Goal: Task Accomplishment & Management: Manage account settings

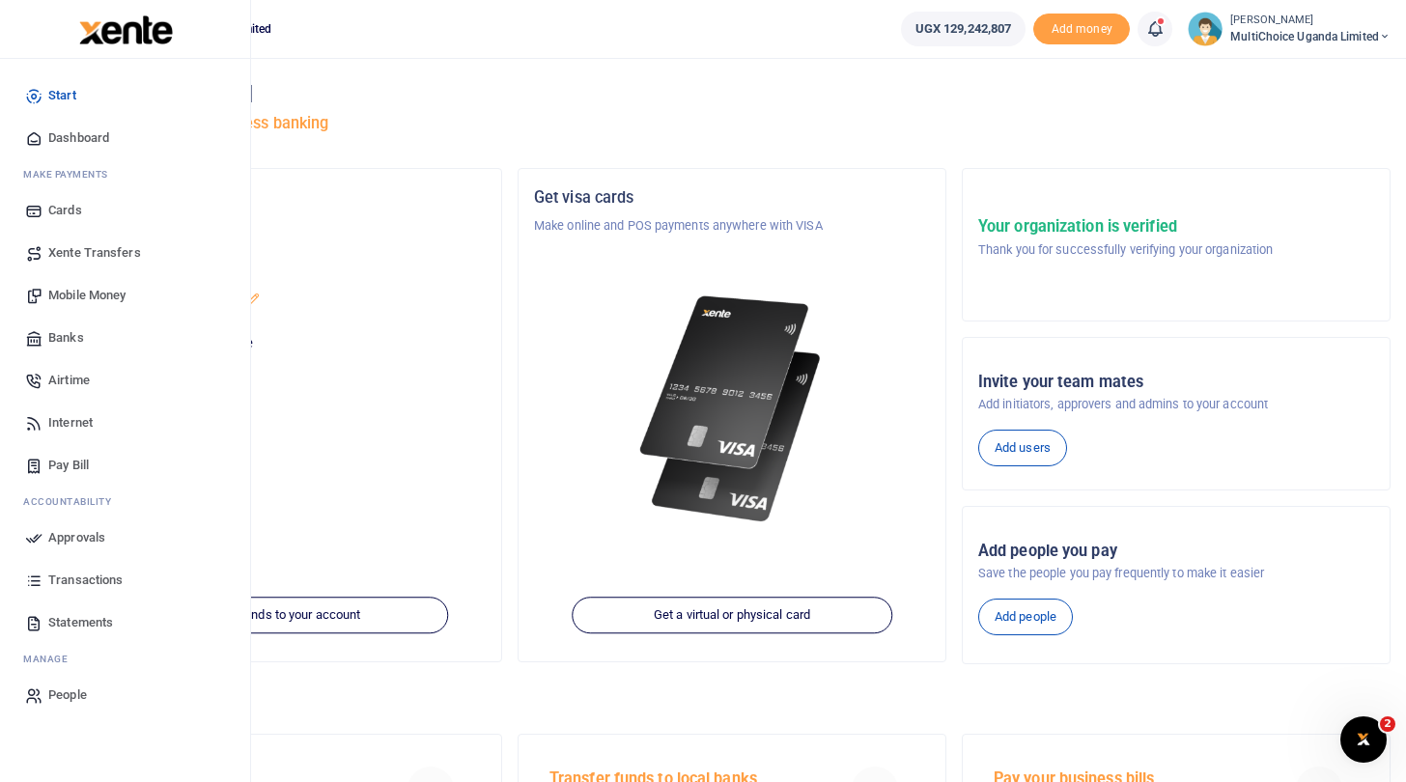
click at [82, 541] on span "Approvals" at bounding box center [76, 537] width 57 height 19
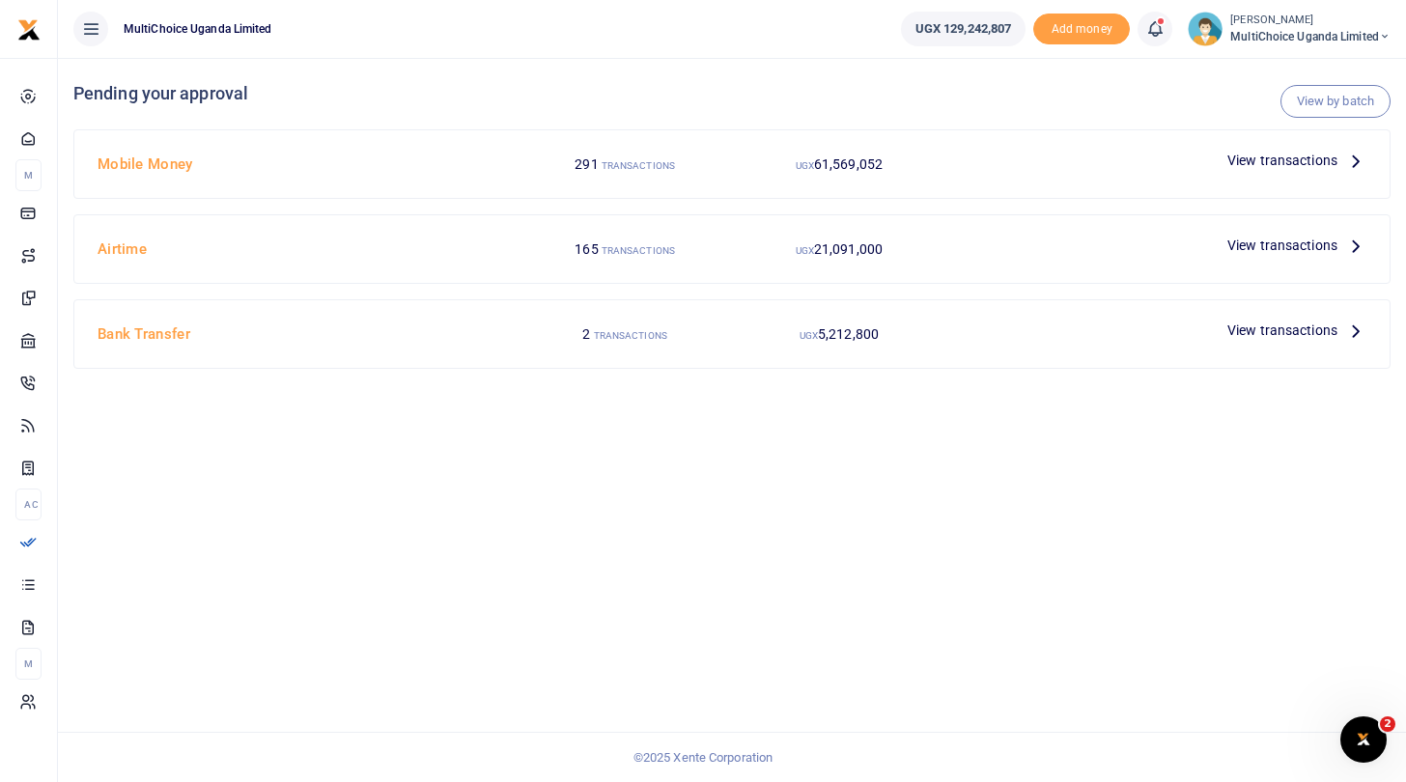
click at [1257, 158] on span "View transactions" at bounding box center [1283, 160] width 110 height 21
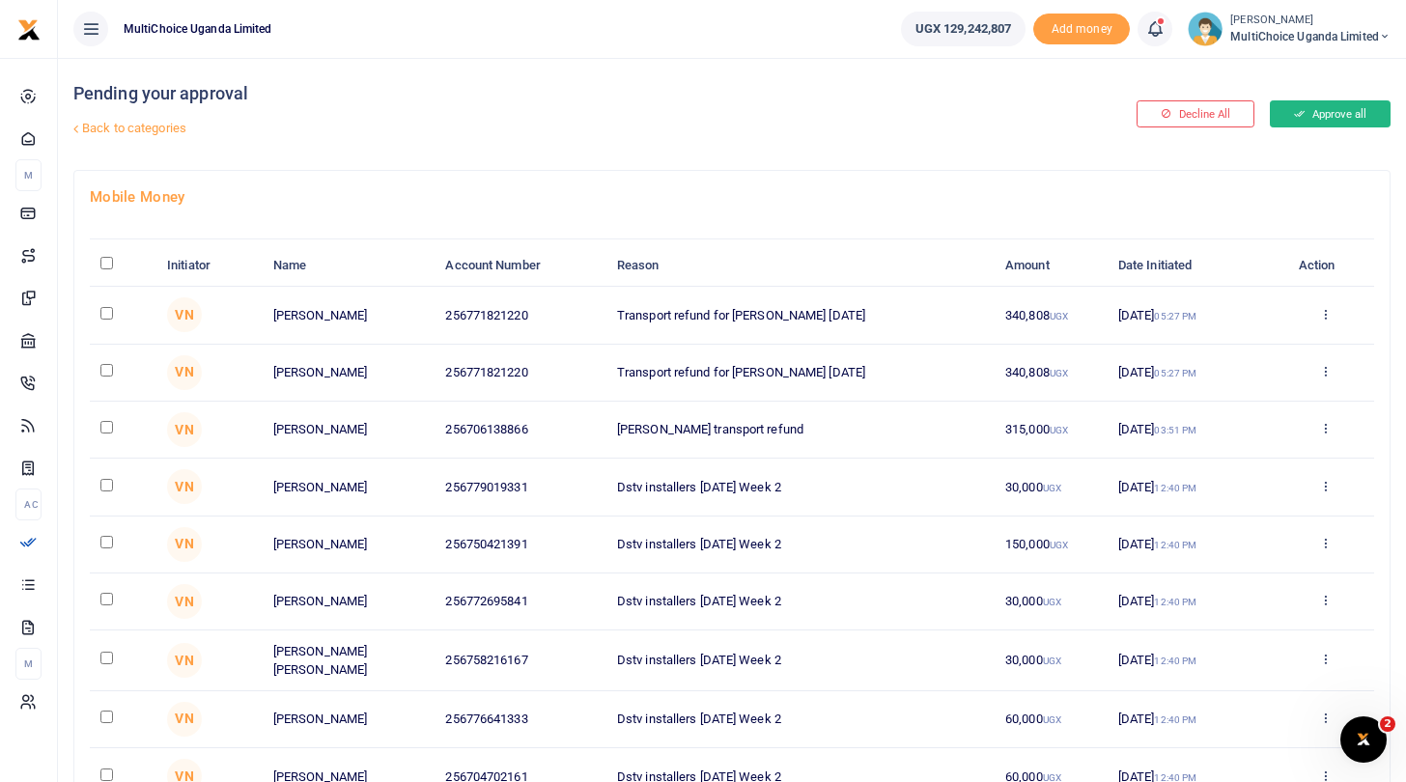
click at [1301, 118] on icon at bounding box center [1299, 114] width 11 height 14
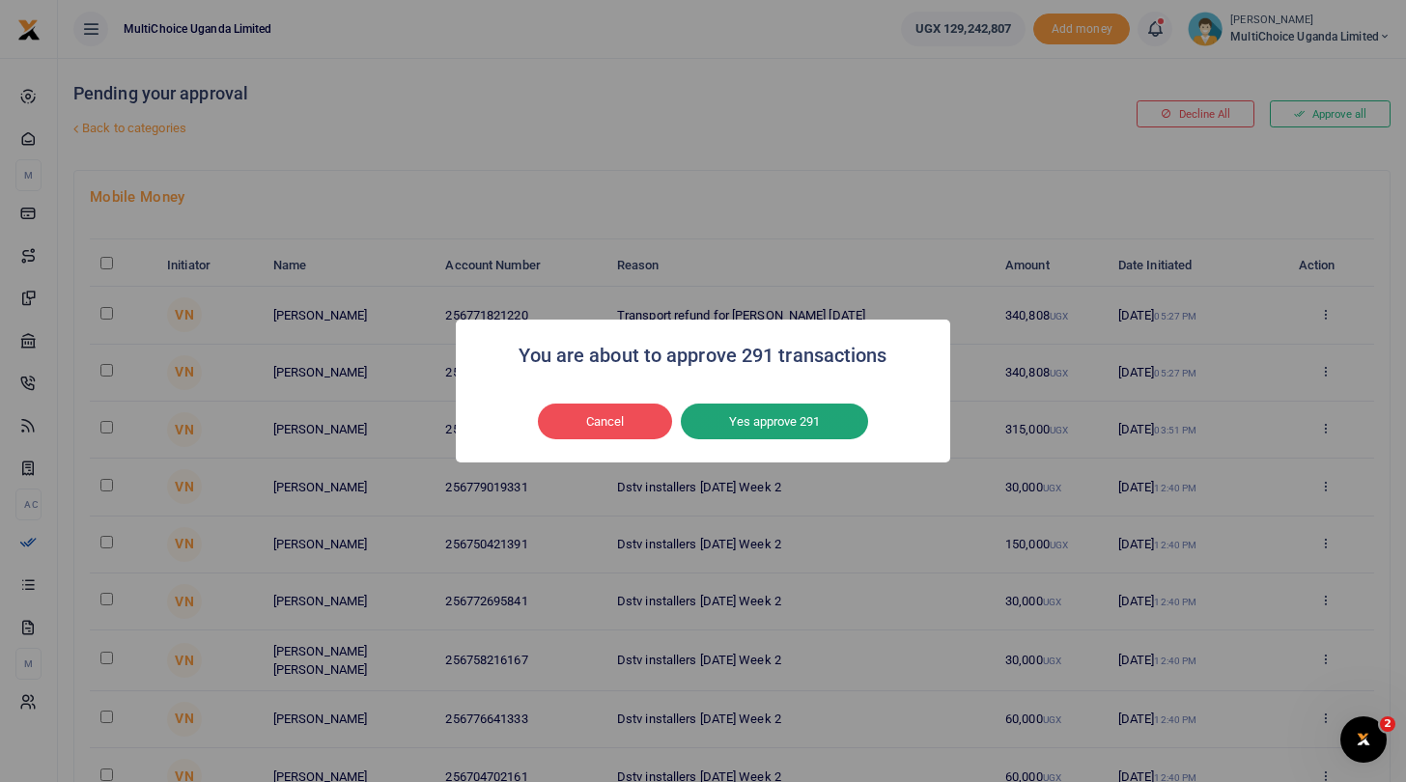
click at [772, 421] on button "Yes approve 291" at bounding box center [774, 422] width 187 height 37
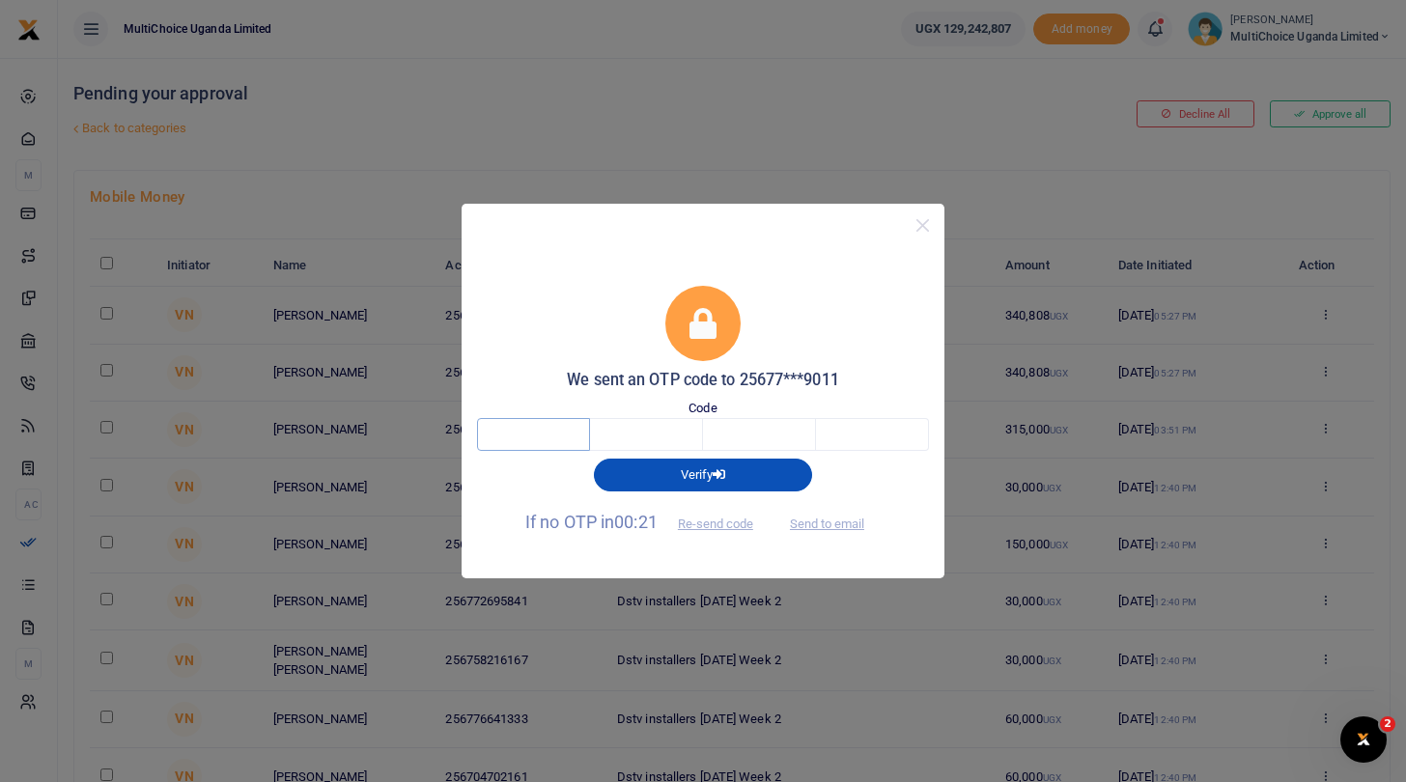
click at [570, 445] on input "text" at bounding box center [533, 434] width 113 height 33
type input "8"
type input "0"
type input "6"
type input "7"
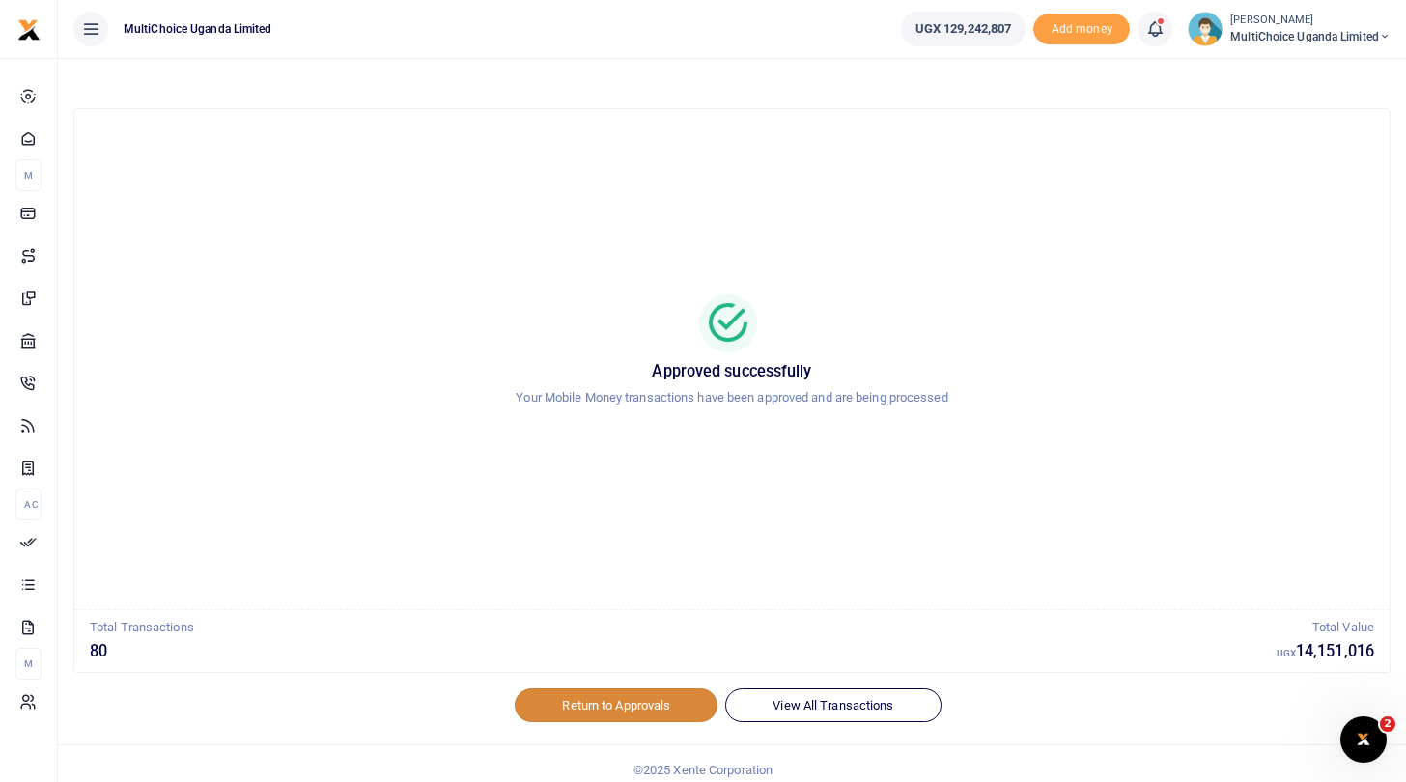
click at [617, 710] on link "Return to Approvals" at bounding box center [616, 705] width 203 height 33
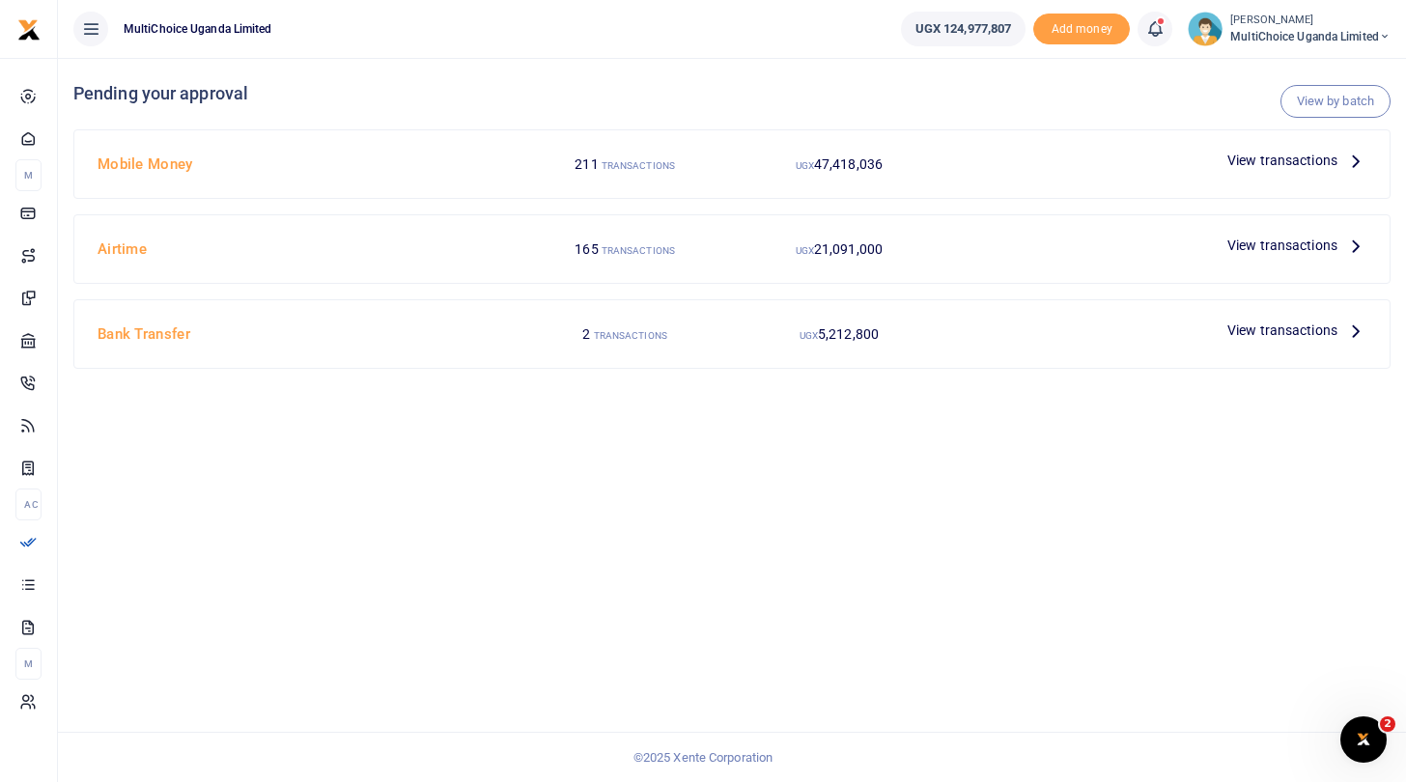
click at [1255, 248] on span "View transactions" at bounding box center [1283, 245] width 110 height 21
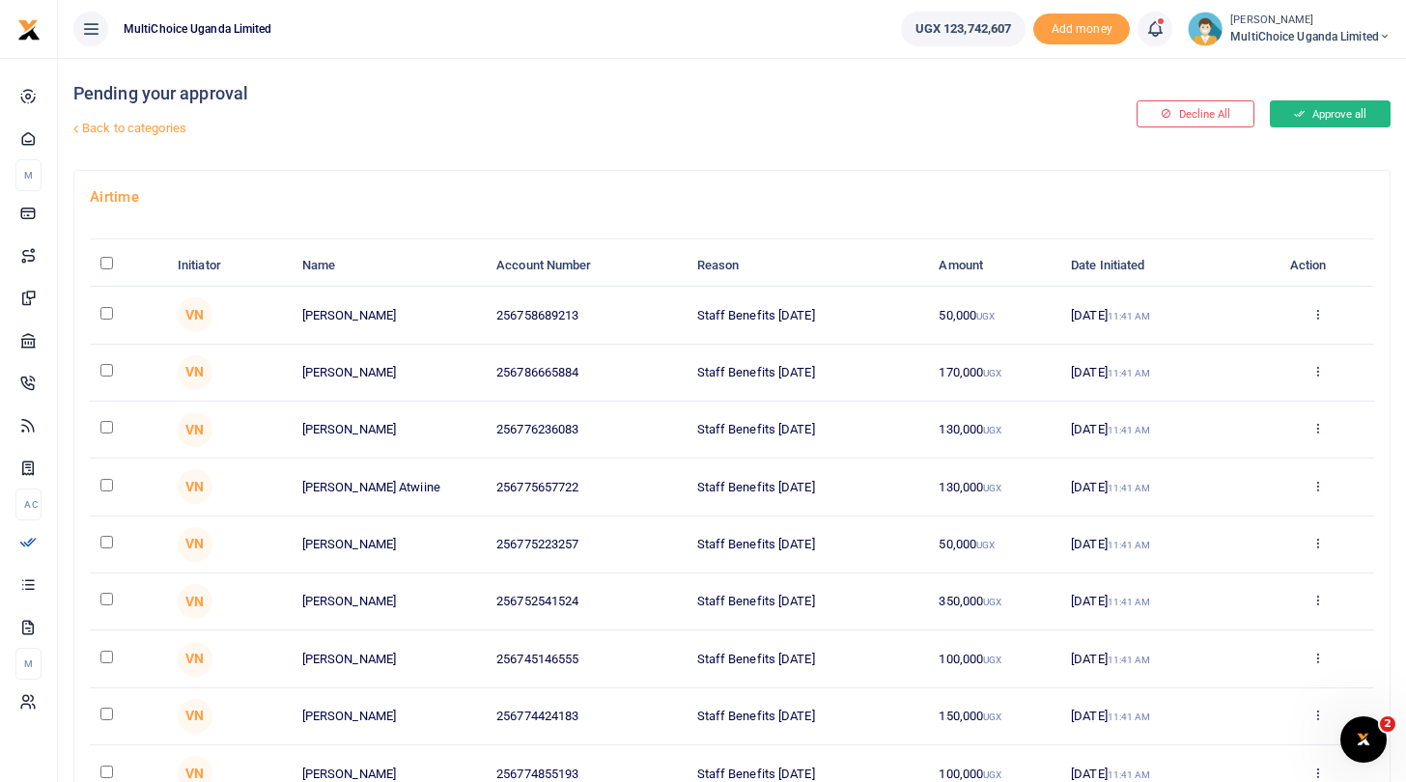
click at [1326, 110] on button "Approve all" at bounding box center [1330, 113] width 121 height 27
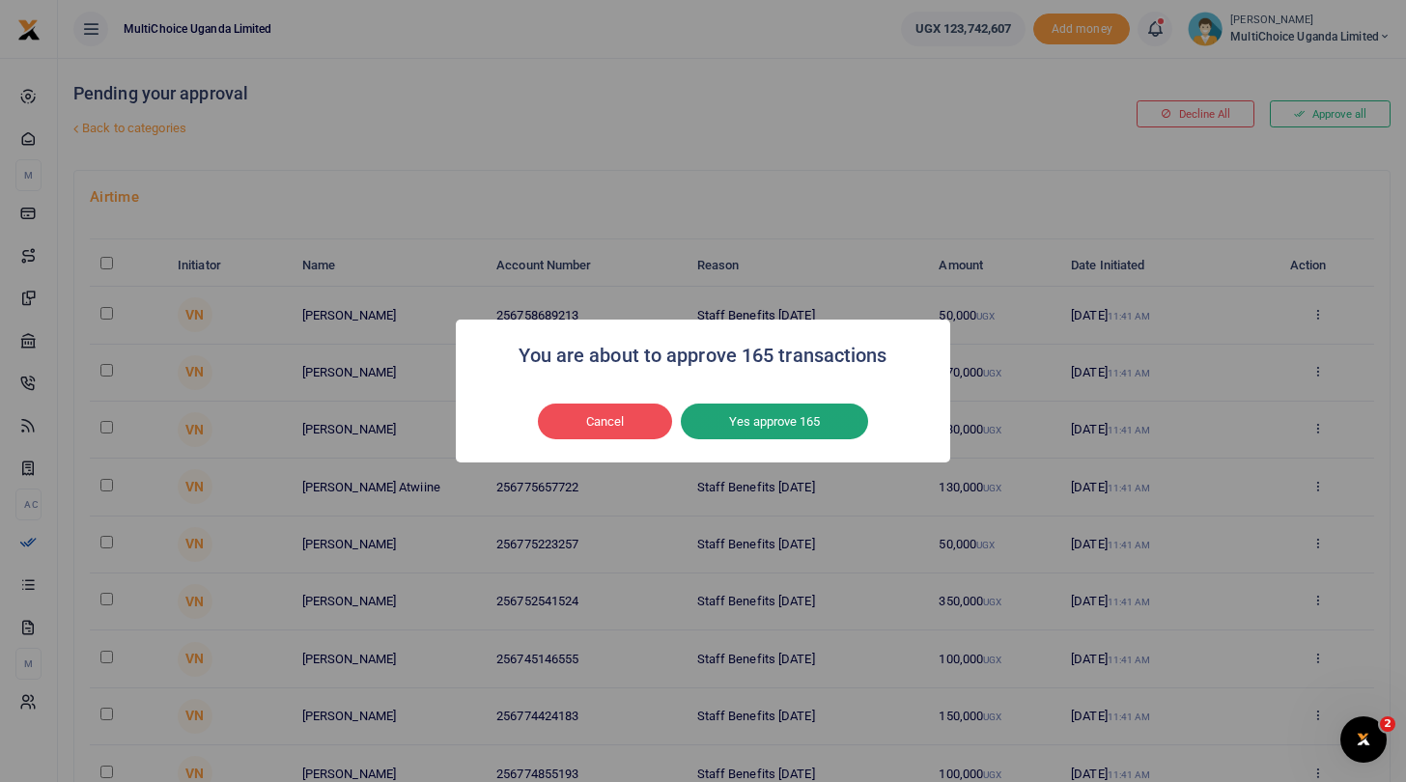
click at [769, 415] on button "Yes approve 165" at bounding box center [774, 422] width 187 height 37
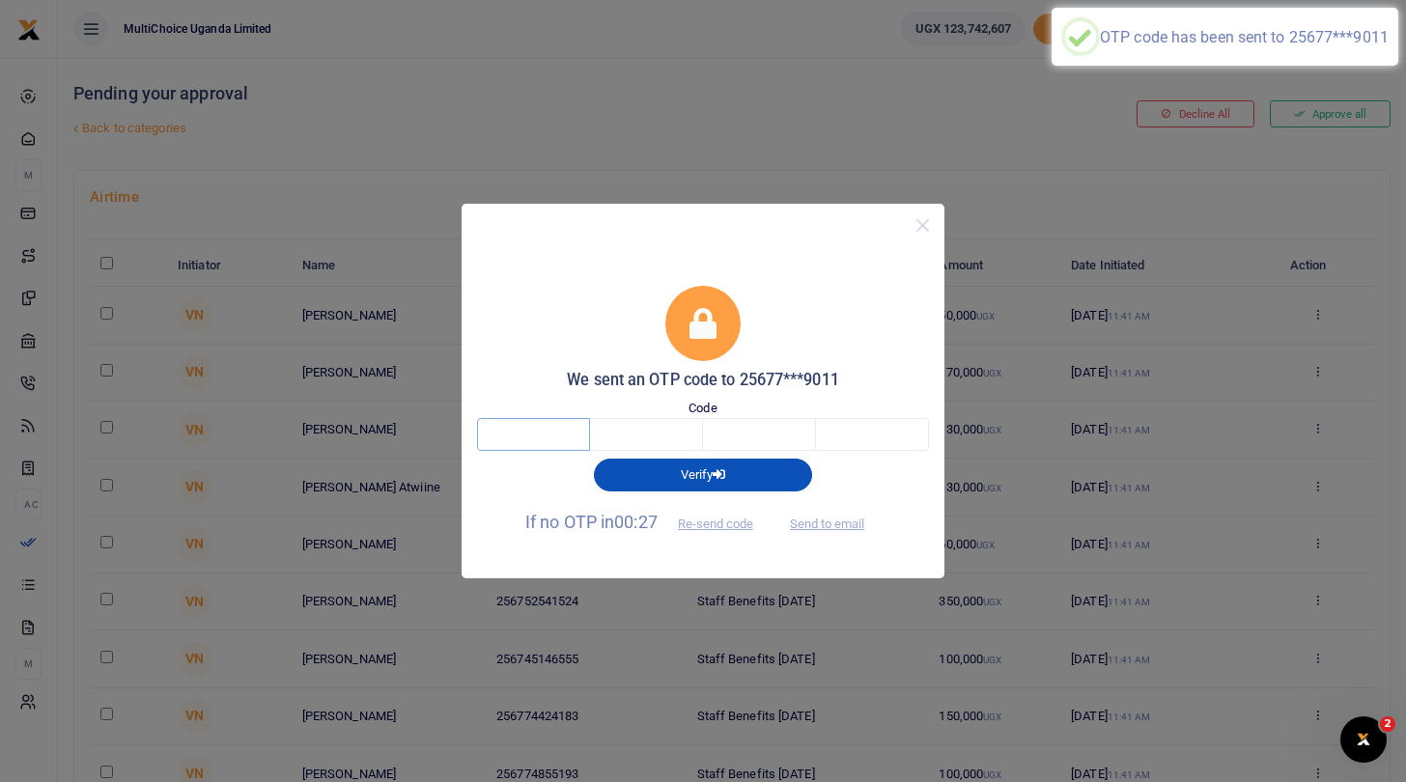
click at [529, 426] on input "text" at bounding box center [533, 434] width 113 height 33
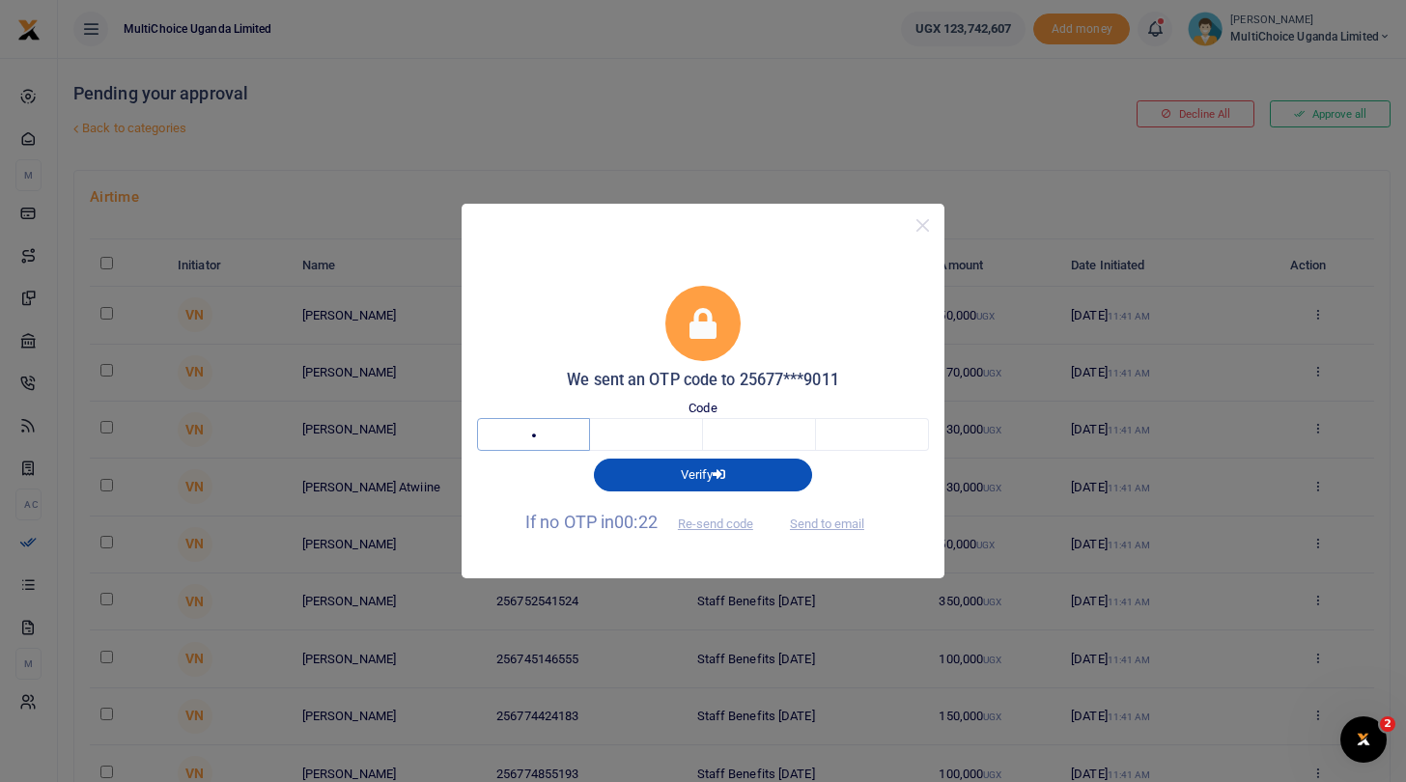
type input "1"
type input "3"
type input "7"
type input "1"
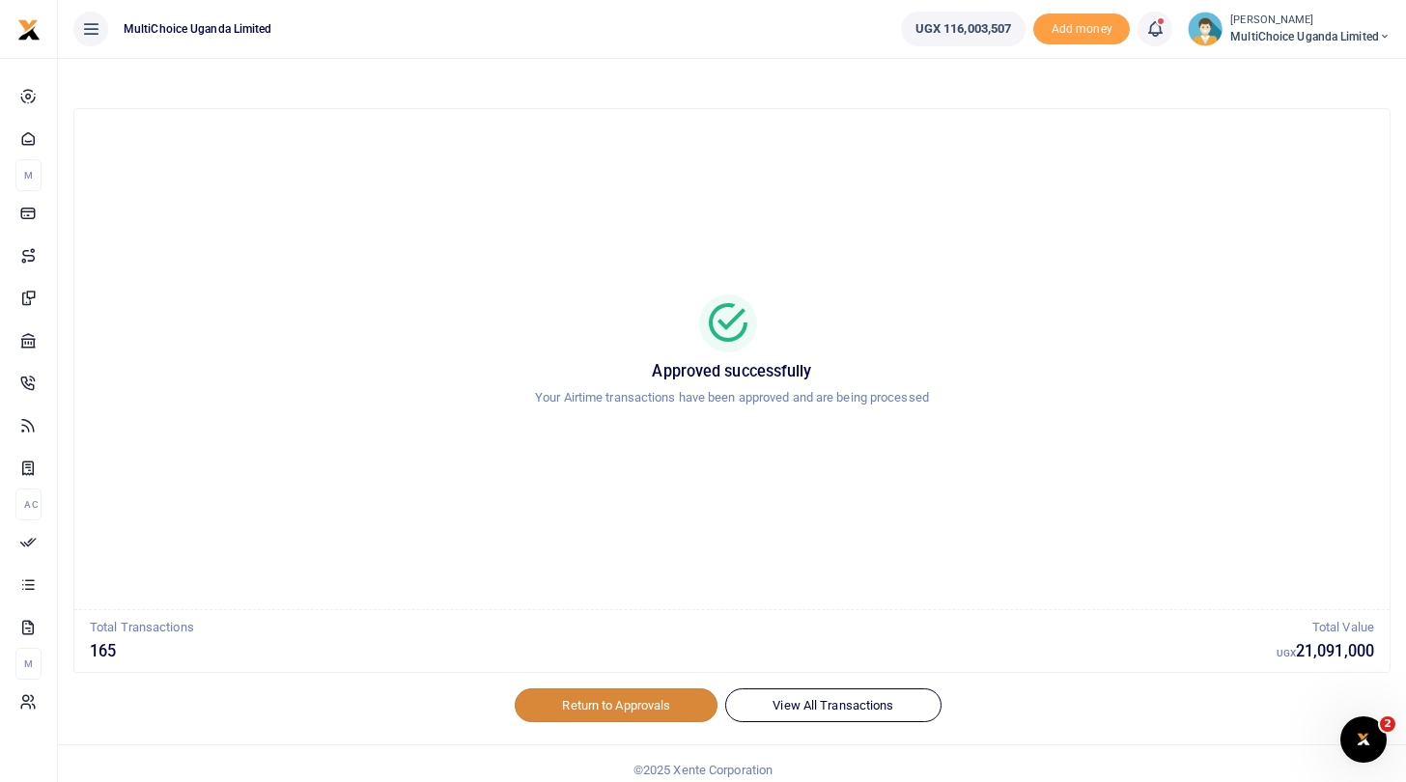
click at [609, 703] on link "Return to Approvals" at bounding box center [616, 705] width 203 height 33
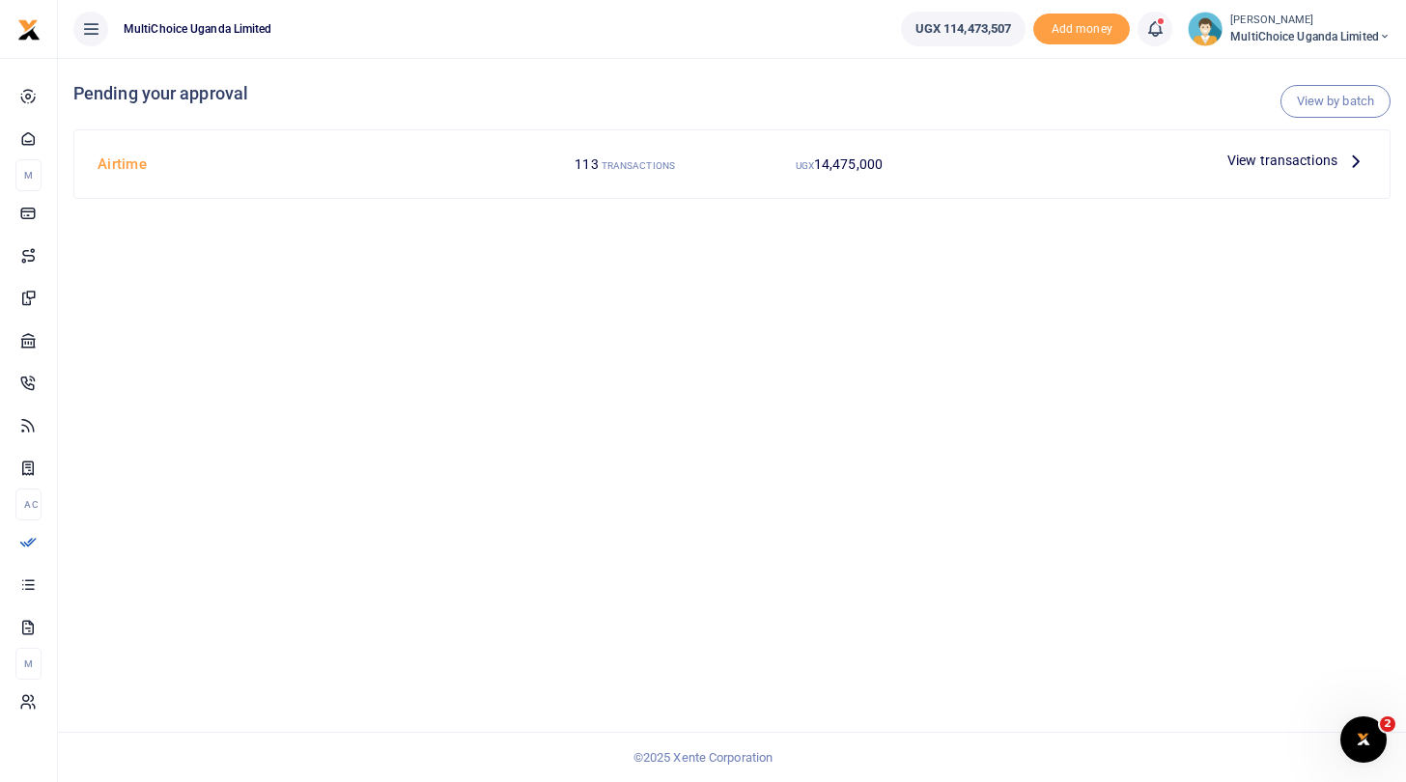
click at [1272, 30] on span "MultiChoice Uganda Limited" at bounding box center [1311, 36] width 160 height 17
click at [1278, 75] on link "Switch accounts" at bounding box center [1317, 70] width 153 height 27
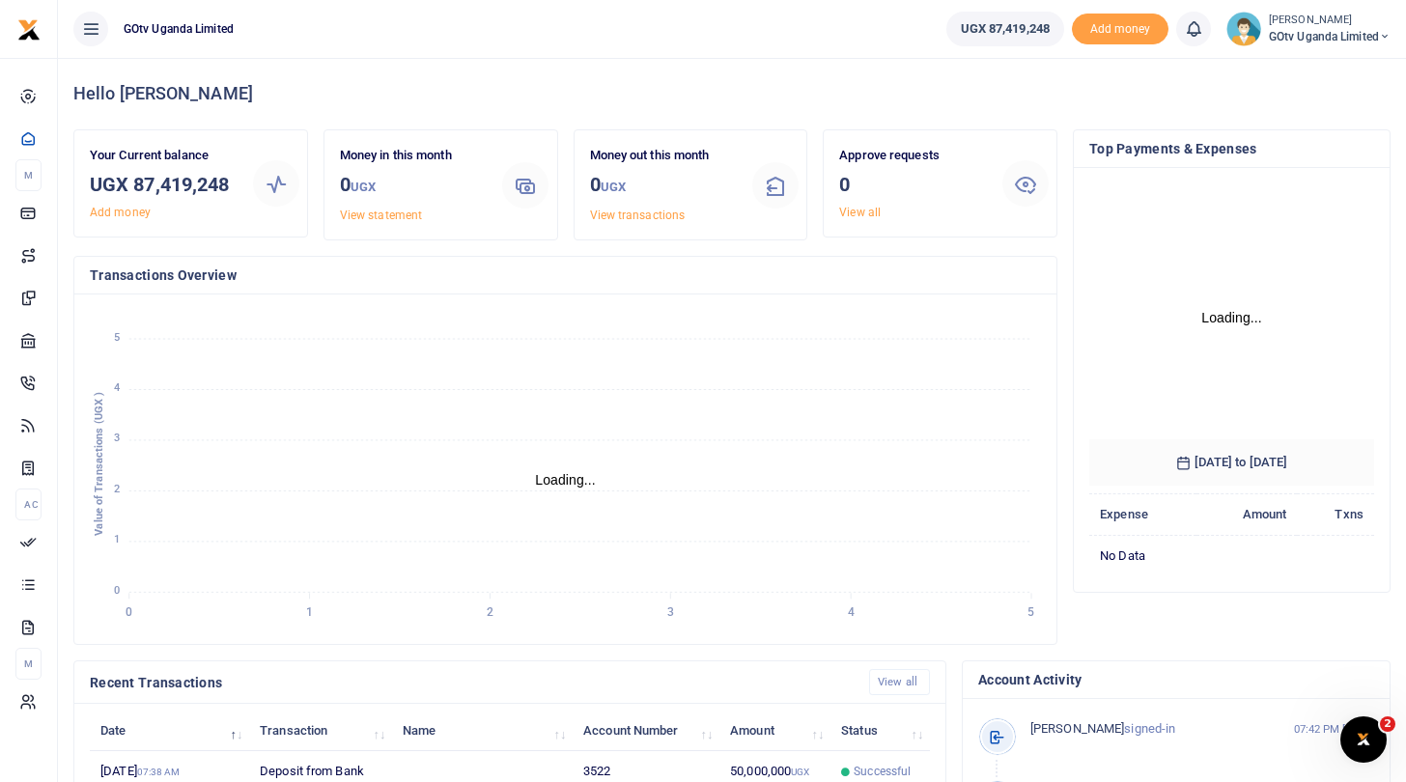
click at [1314, 30] on span "GOtv Uganda Limited" at bounding box center [1330, 36] width 122 height 17
click at [1309, 67] on link "Switch accounts" at bounding box center [1318, 70] width 153 height 27
